Goal: Task Accomplishment & Management: Use online tool/utility

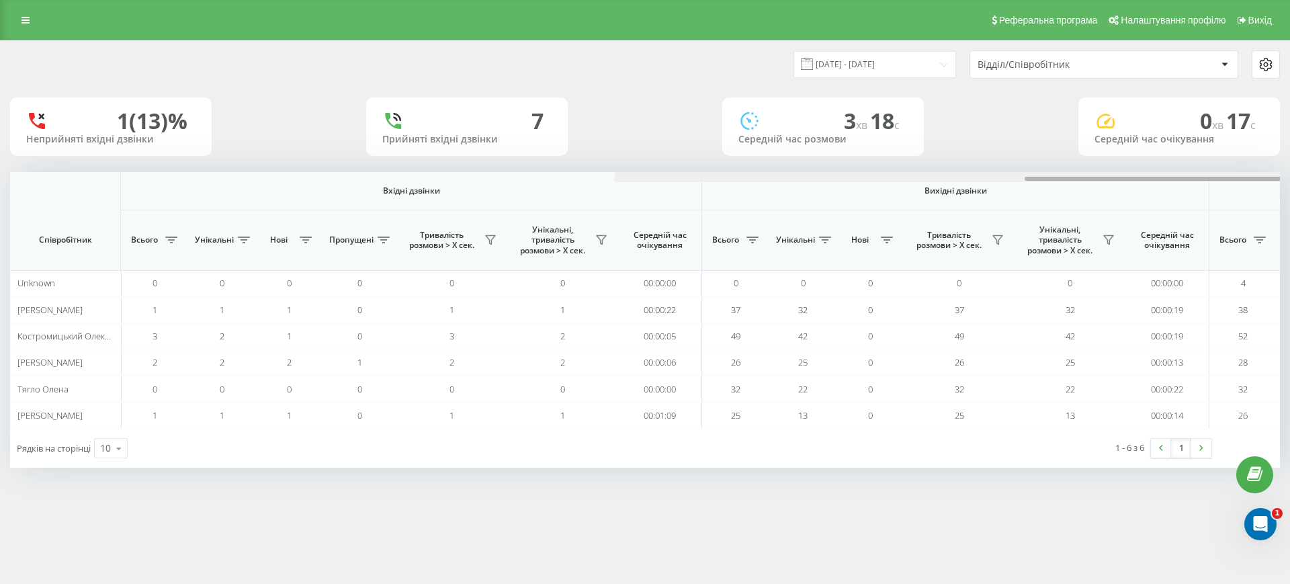
scroll to position [0, 604]
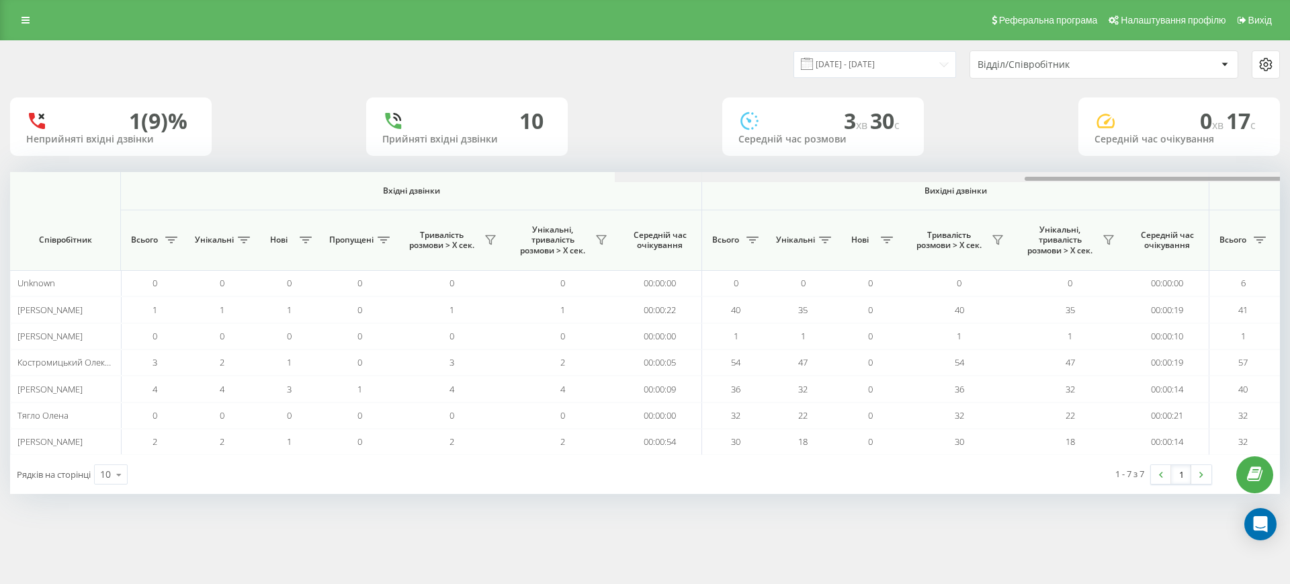
click at [1233, 172] on div at bounding box center [1249, 177] width 1269 height 10
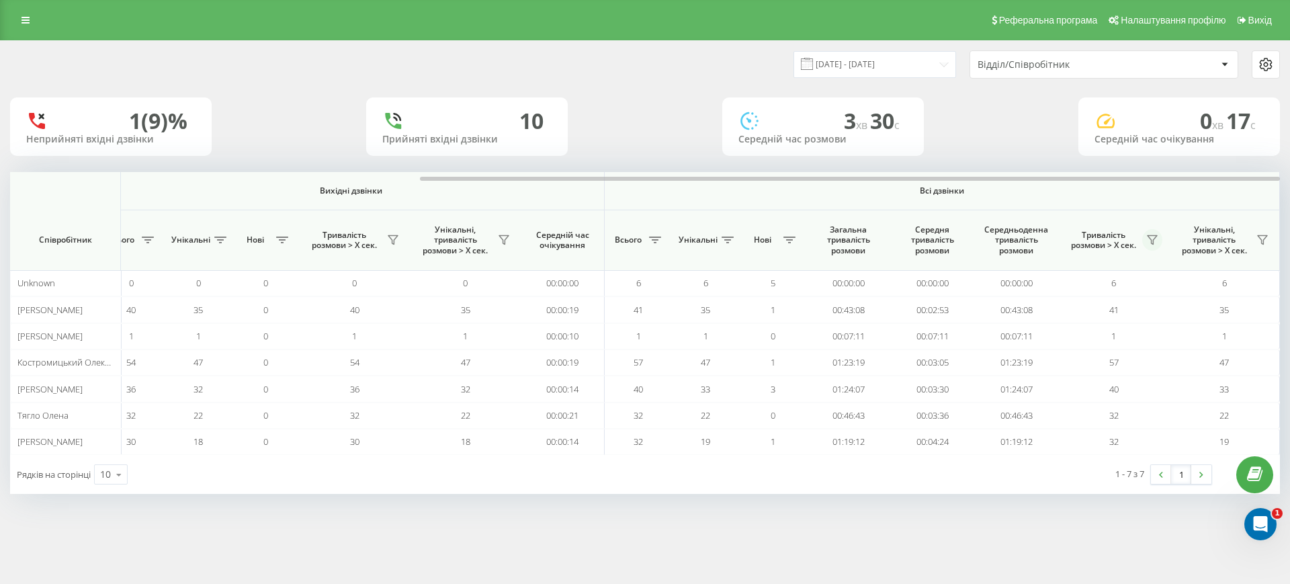
click at [1155, 237] on icon at bounding box center [1151, 240] width 9 height 9
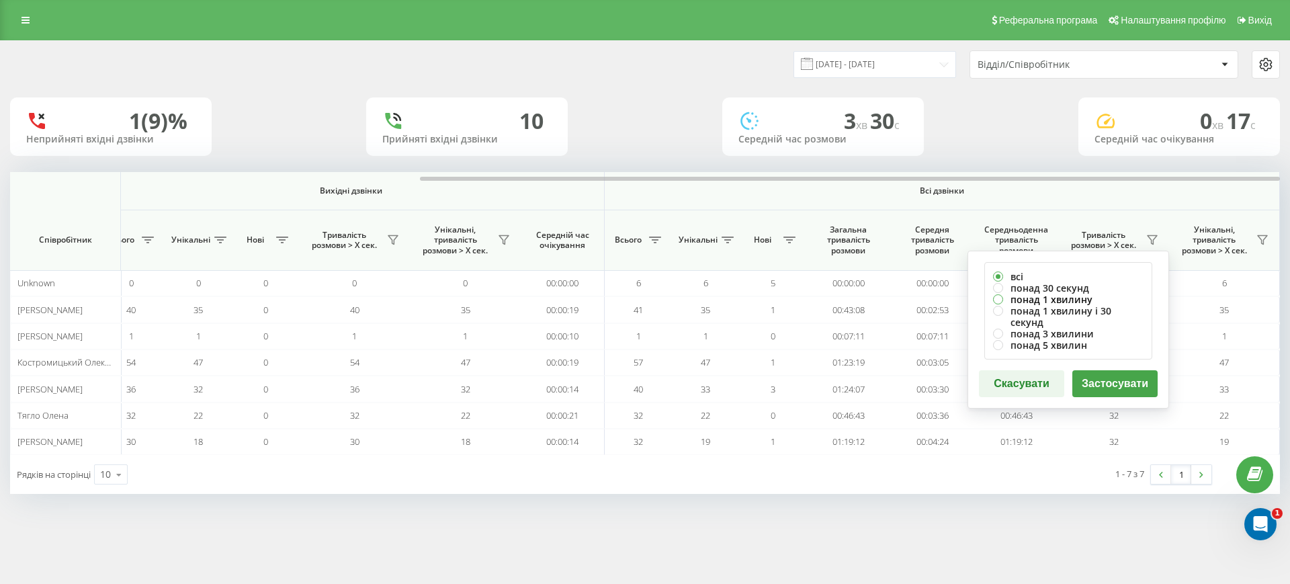
click at [1052, 298] on label "понад 1 хвилину" at bounding box center [1068, 299] width 150 height 11
radio input "true"
click at [1108, 370] on button "Застосувати" at bounding box center [1114, 383] width 85 height 27
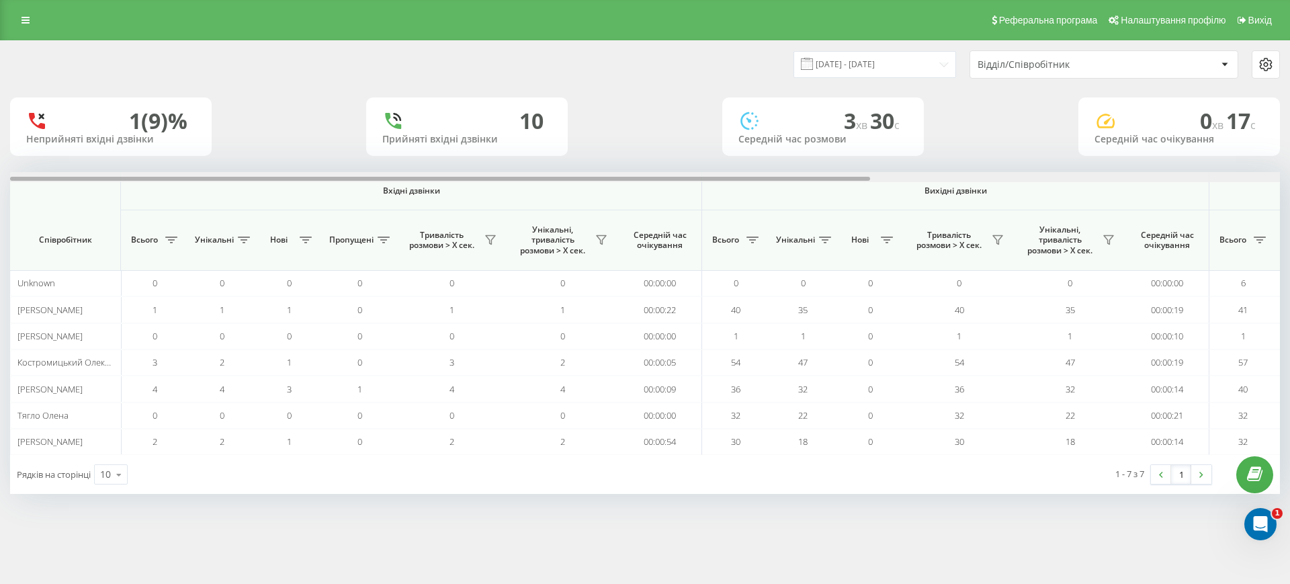
click at [1209, 178] on div at bounding box center [644, 177] width 1269 height 10
click at [1210, 174] on div at bounding box center [644, 177] width 1269 height 10
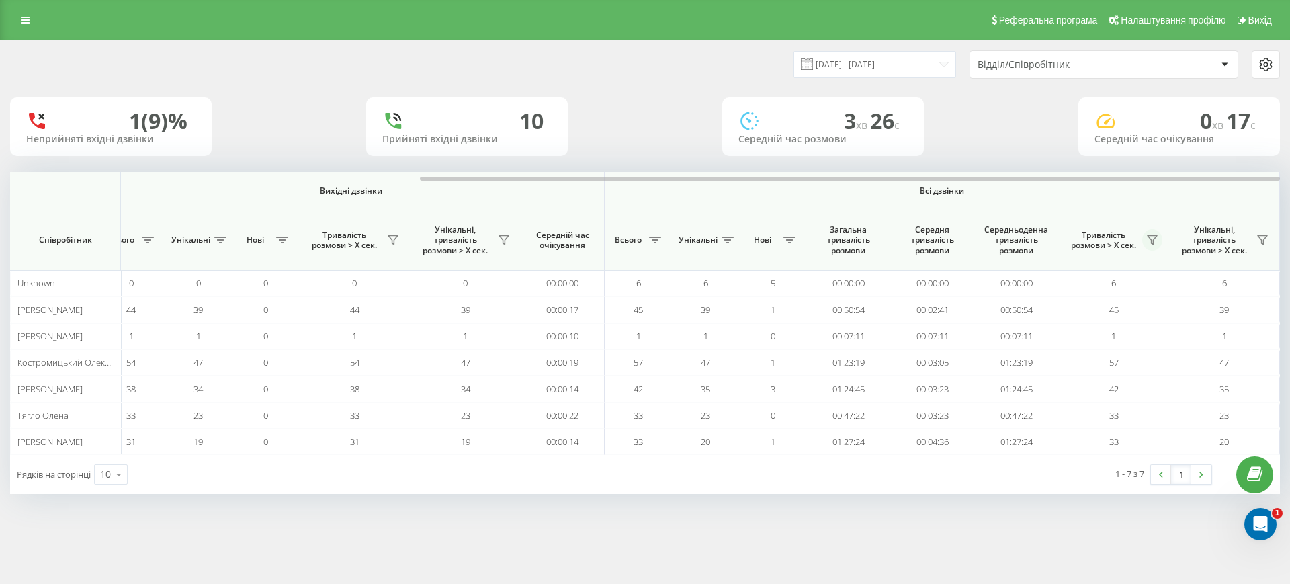
click at [1145, 240] on button at bounding box center [1152, 239] width 20 height 21
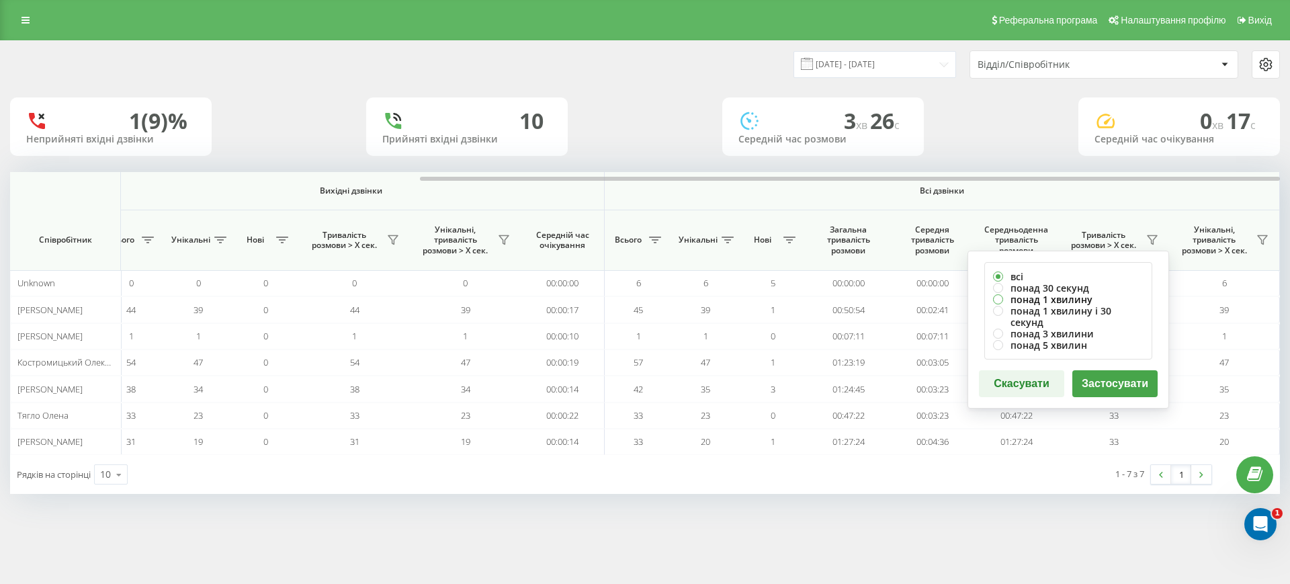
click at [1040, 300] on label "понад 1 хвилину" at bounding box center [1068, 299] width 150 height 11
radio input "true"
click at [1140, 370] on button "Застосувати" at bounding box center [1114, 383] width 85 height 27
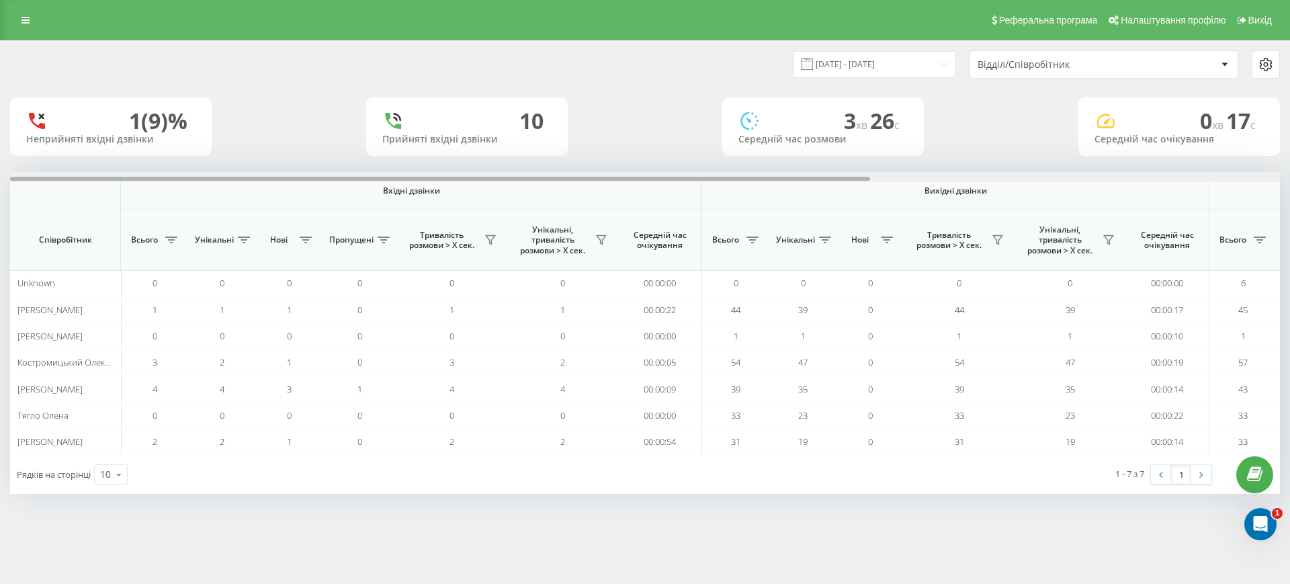
click at [1219, 176] on div at bounding box center [644, 177] width 1269 height 10
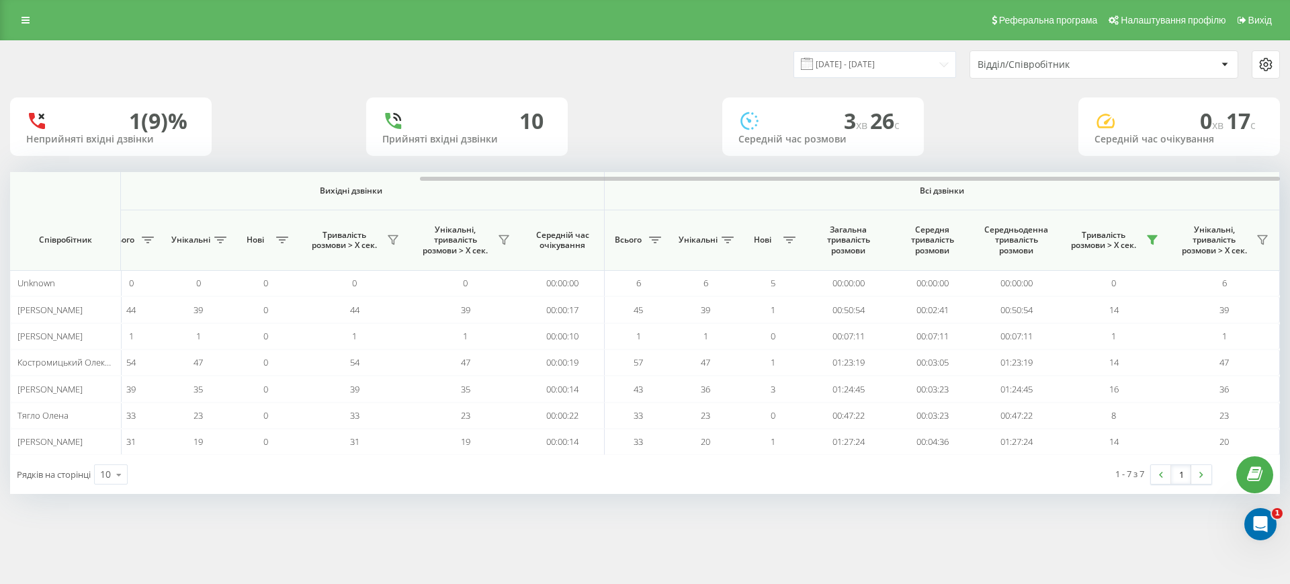
click at [1144, 198] on th "Всі дзвінки" at bounding box center [941, 191] width 675 height 38
